Goal: Task Accomplishment & Management: Complete application form

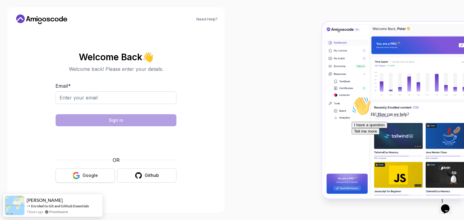
click at [98, 172] on button "Google" at bounding box center [85, 176] width 59 height 14
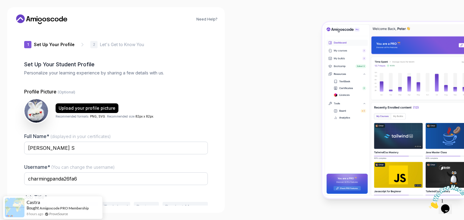
scroll to position [31, 0]
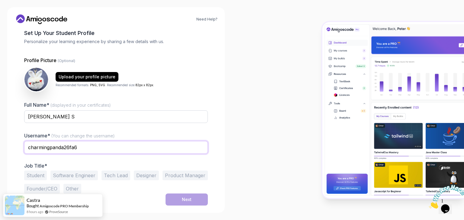
drag, startPoint x: 104, startPoint y: 148, endPoint x: 6, endPoint y: 158, distance: 98.9
click at [6, 158] on div "Need Help? 1 Set Up Your Profile 1 Set Up Your Profile 2 Let's Get to Know You …" at bounding box center [116, 110] width 232 height 220
type input "keerthana_1911"
click at [35, 175] on button "Student" at bounding box center [35, 176] width 23 height 10
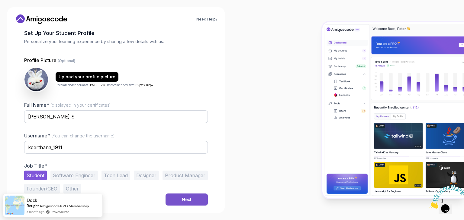
click at [188, 199] on div "Next" at bounding box center [187, 200] width 10 height 6
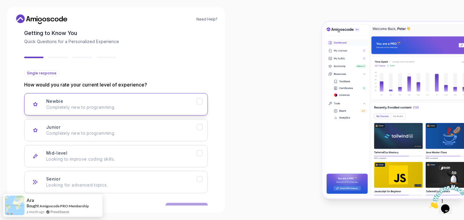
click at [175, 105] on p "Completely new to programming." at bounding box center [121, 107] width 150 height 6
click at [194, 203] on button "Next" at bounding box center [186, 209] width 42 height 12
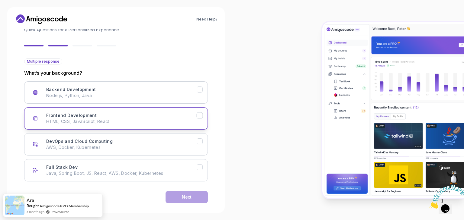
scroll to position [50, 0]
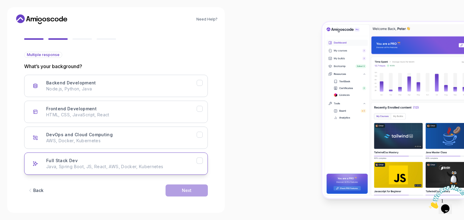
click at [53, 156] on button "Full Stack Dev Java, Spring Boot, JS, React, AWS, Docker, Kubernetes" at bounding box center [116, 164] width 184 height 22
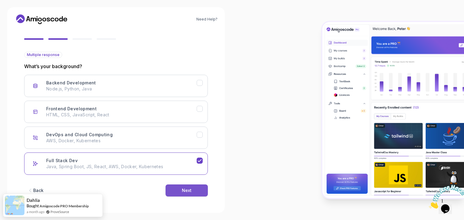
click at [178, 189] on button "Next" at bounding box center [186, 191] width 42 height 12
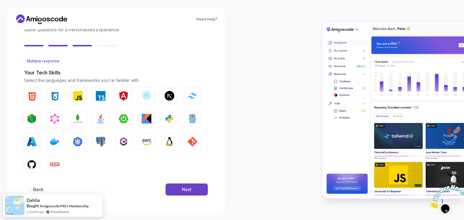
scroll to position [43, 0]
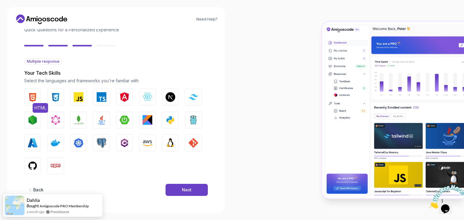
click at [36, 94] on img "button" at bounding box center [33, 97] width 10 height 10
click at [55, 98] on img "button" at bounding box center [56, 97] width 10 height 10
click at [78, 100] on img "button" at bounding box center [79, 97] width 10 height 10
click at [99, 122] on img "button" at bounding box center [102, 120] width 10 height 10
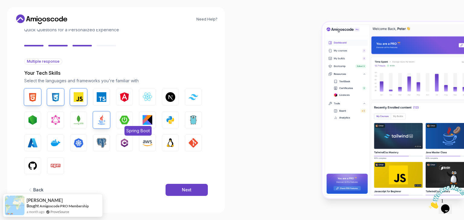
click at [122, 117] on img "button" at bounding box center [125, 120] width 10 height 10
click at [148, 93] on img "button" at bounding box center [147, 97] width 10 height 10
click at [192, 94] on button "Tailwind CSS" at bounding box center [193, 97] width 17 height 17
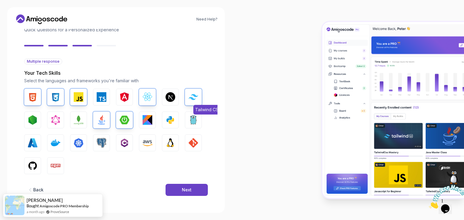
click at [192, 94] on button "Tailwind CSS" at bounding box center [193, 97] width 17 height 17
click at [179, 190] on button "Next" at bounding box center [186, 190] width 42 height 12
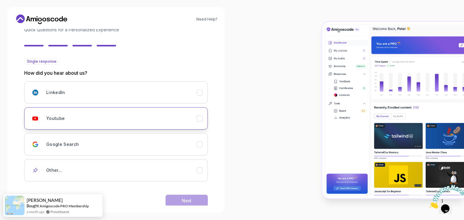
click at [104, 115] on div "Youtube" at bounding box center [121, 119] width 150 height 12
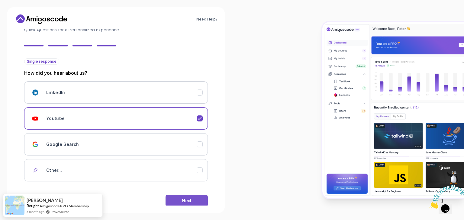
click at [174, 197] on button "Next" at bounding box center [186, 201] width 42 height 12
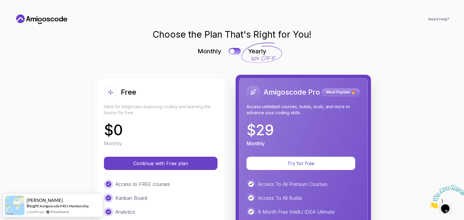
scroll to position [0, 0]
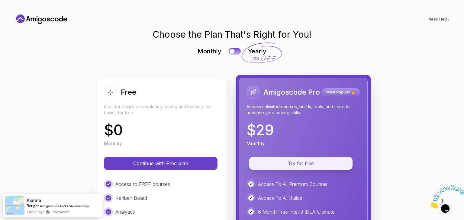
click at [281, 162] on p "Try for free" at bounding box center [300, 163] width 89 height 7
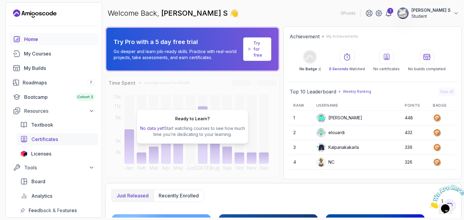
click at [47, 138] on span "Certificates" at bounding box center [44, 139] width 27 height 7
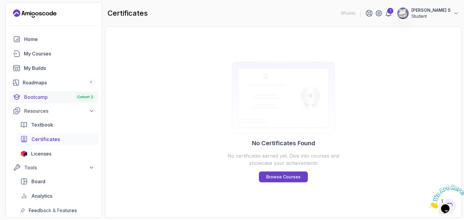
click at [46, 95] on div "Bootcamp Cohort 3" at bounding box center [59, 97] width 70 height 7
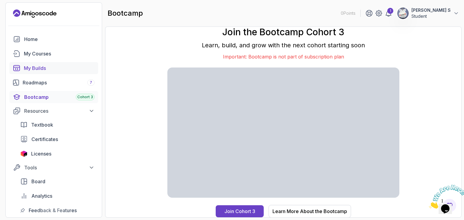
click at [50, 66] on div "My Builds" at bounding box center [59, 68] width 71 height 7
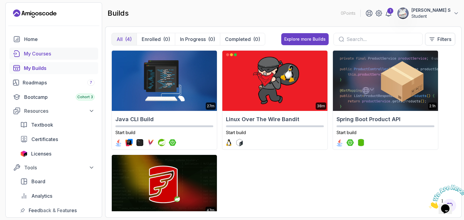
click at [48, 49] on link "My Courses" at bounding box center [53, 54] width 89 height 12
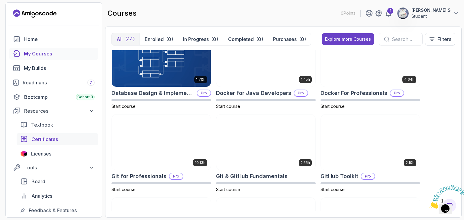
scroll to position [186, 0]
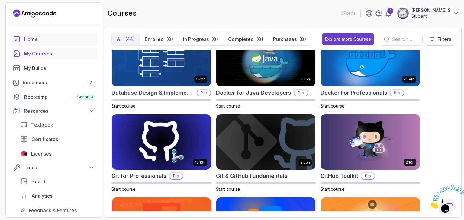
click at [54, 42] on div "Home" at bounding box center [59, 39] width 70 height 7
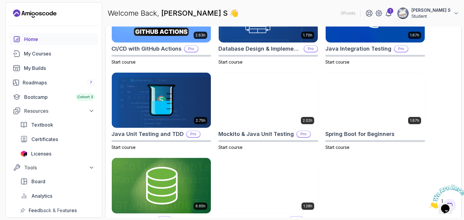
scroll to position [252, 0]
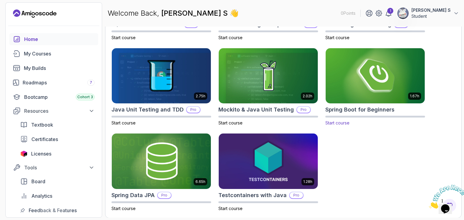
click at [350, 93] on img at bounding box center [375, 76] width 104 height 58
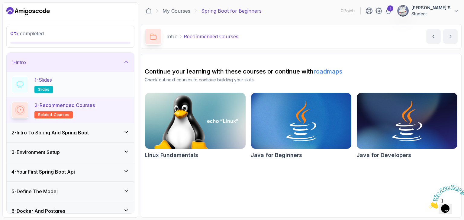
click at [64, 78] on div "1 - Slides slides" at bounding box center [70, 84] width 118 height 17
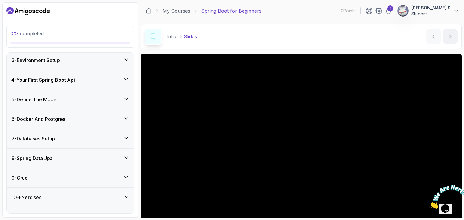
scroll to position [94, 0]
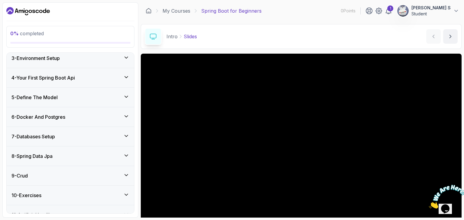
click at [429, 205] on icon "Close" at bounding box center [429, 207] width 0 height 5
